Goal: Use online tool/utility: Use online tool/utility

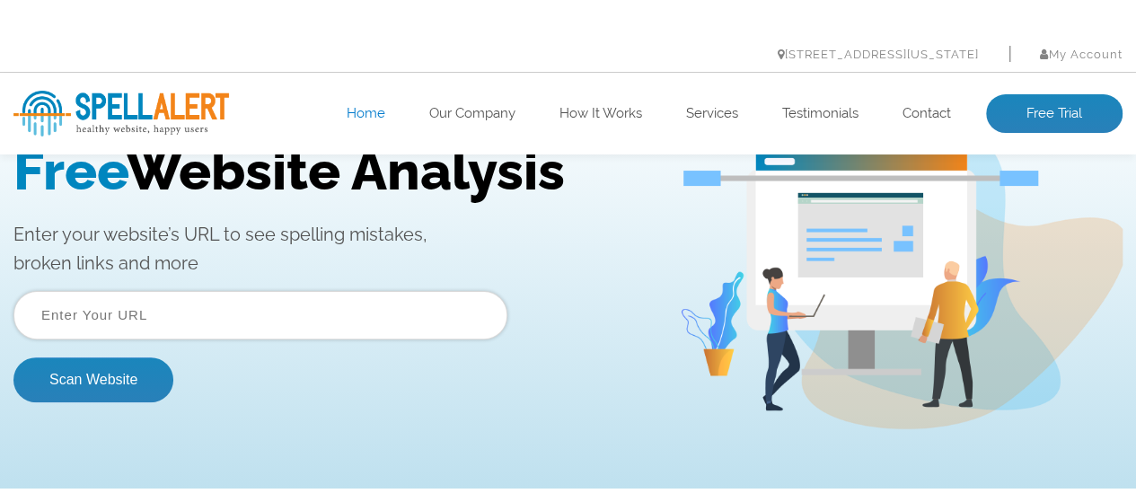
scroll to position [180, 0]
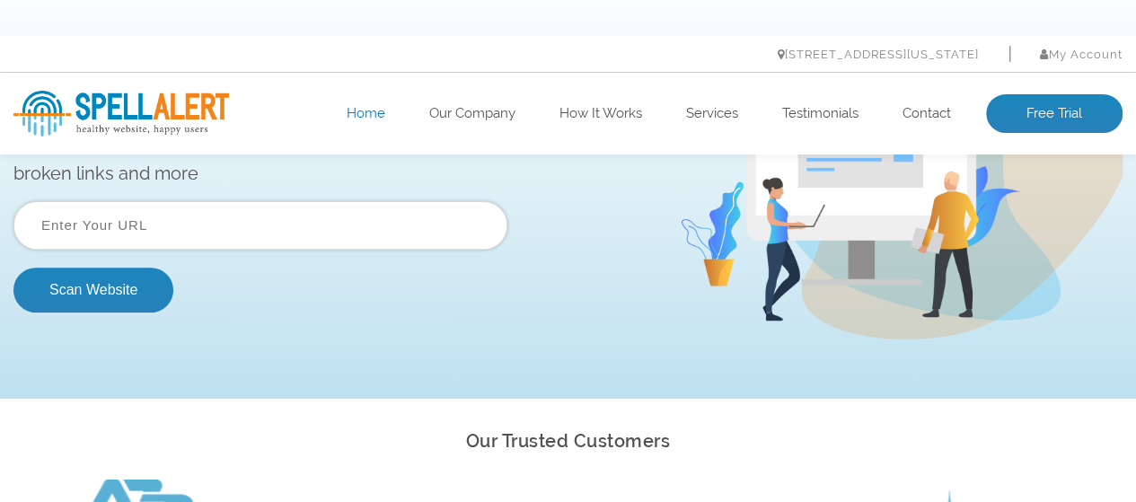
click at [179, 225] on input "text" at bounding box center [260, 225] width 494 height 49
type input "[URL][DOMAIN_NAME]"
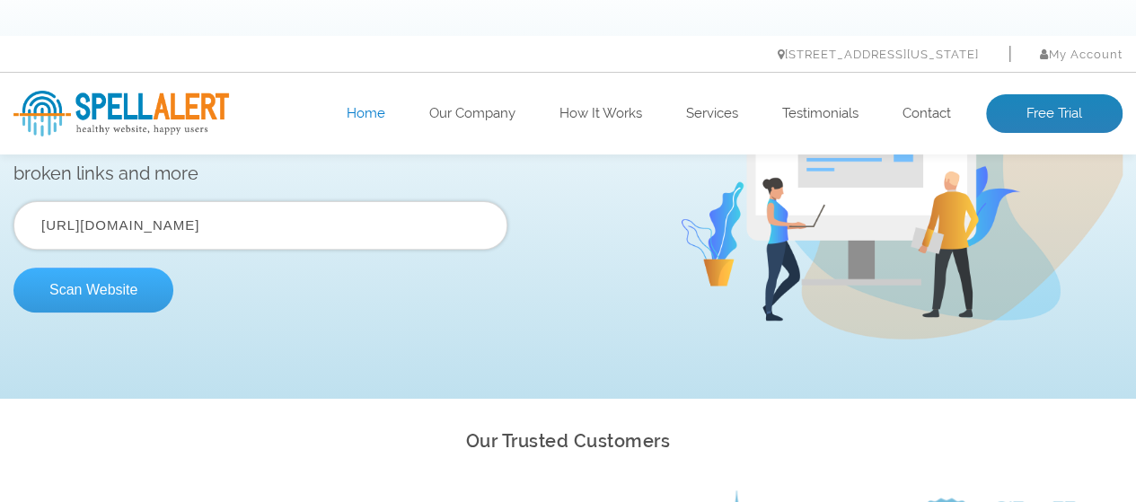
click at [89, 300] on button "Scan Website" at bounding box center [93, 290] width 160 height 45
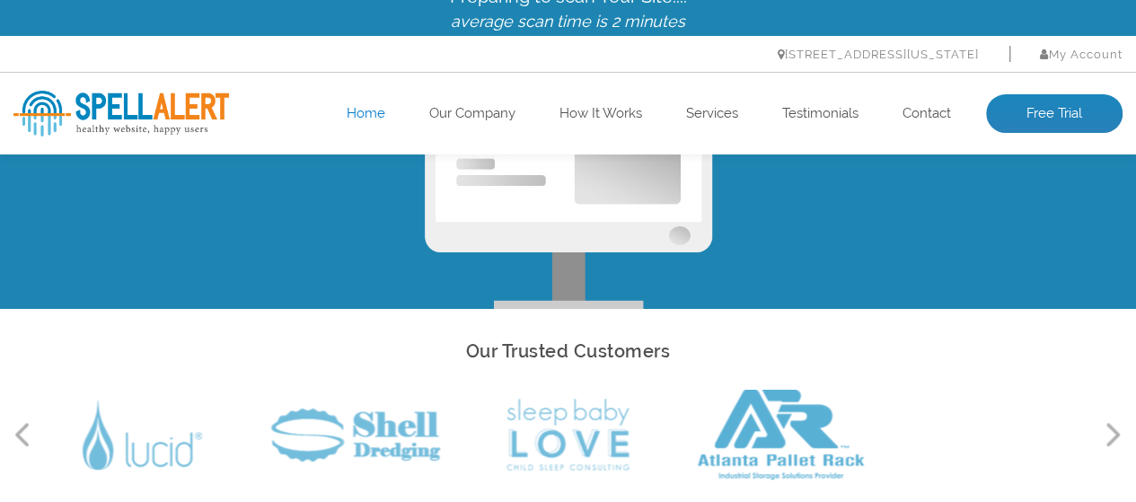
scroll to position [0, 0]
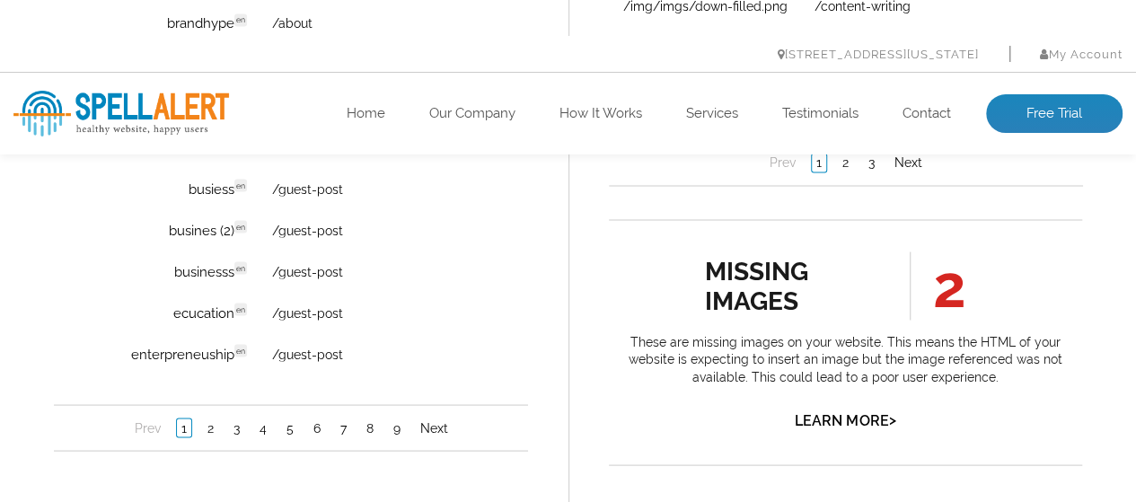
scroll to position [1707, 0]
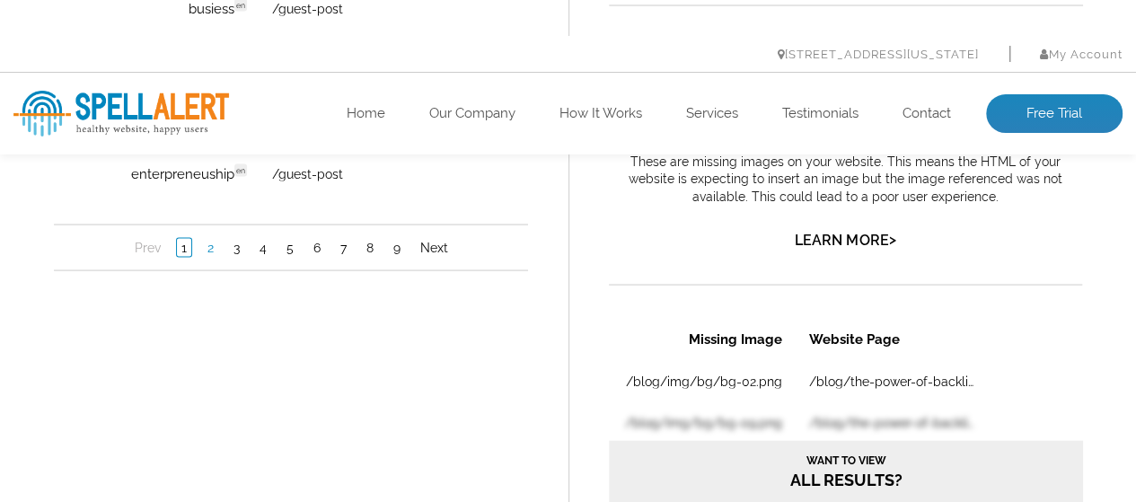
click at [212, 257] on link "2" at bounding box center [210, 249] width 15 height 18
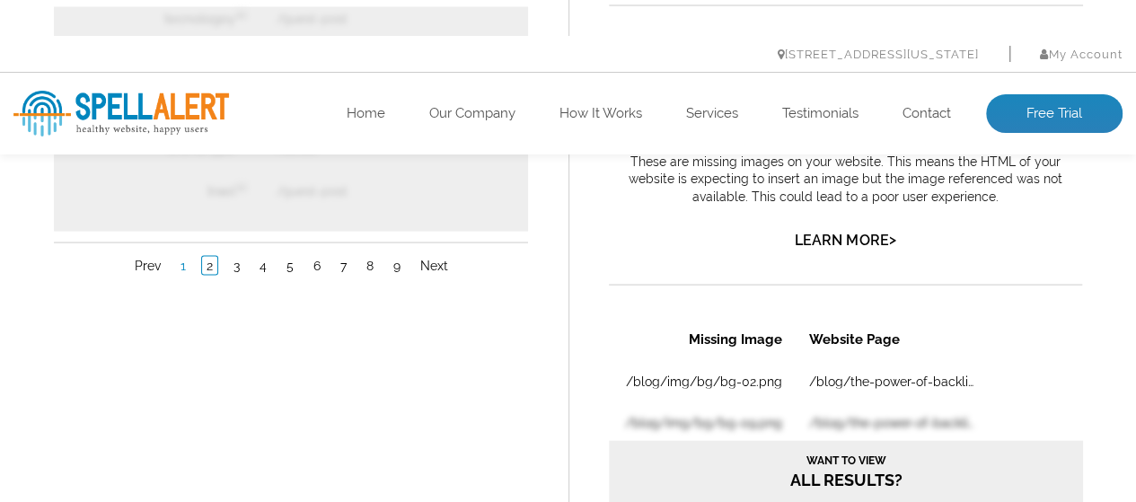
click at [181, 258] on link "1" at bounding box center [183, 267] width 14 height 18
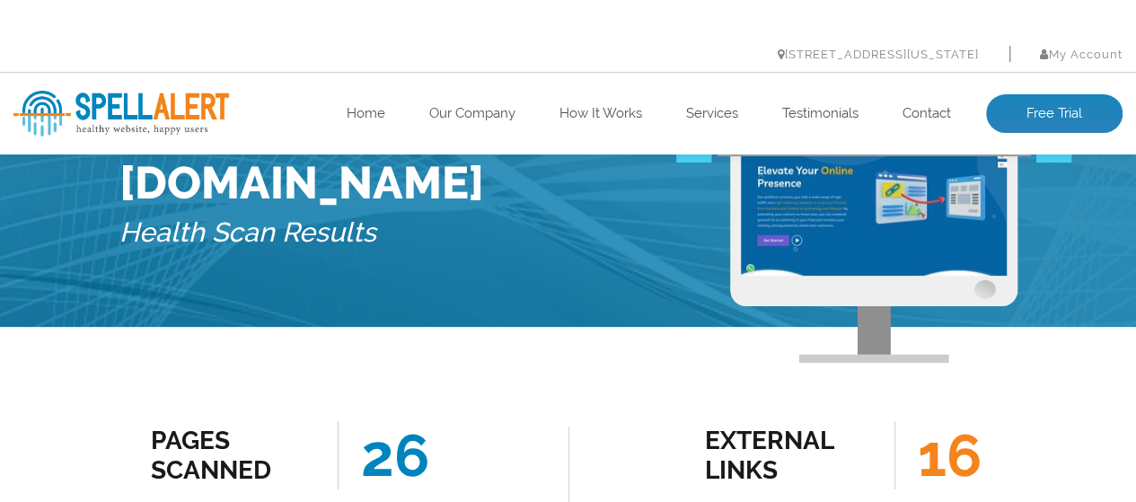
scroll to position [0, 0]
